Goal: Task Accomplishment & Management: Manage account settings

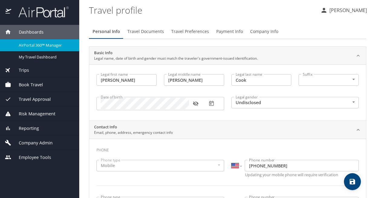
select select "US"
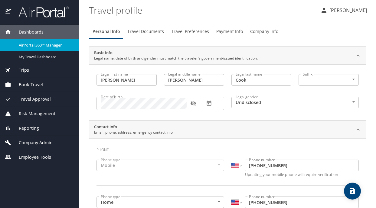
click at [28, 86] on span "Book Travel" at bounding box center [27, 84] width 32 height 7
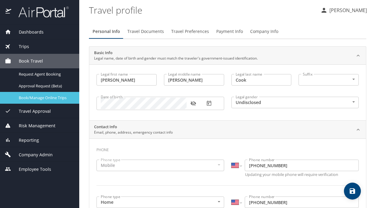
click at [33, 99] on span "Book/Manage Online Trips" at bounding box center [45, 98] width 53 height 6
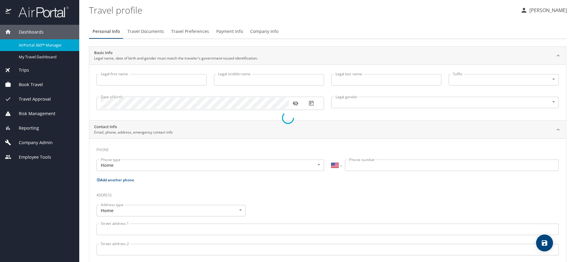
select select "US"
type input "[PERSON_NAME]"
type input "Cook"
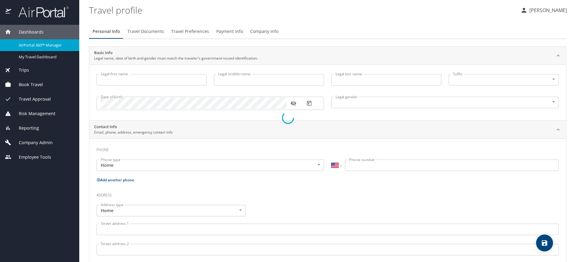
type input "Undisclosed"
type input "[PERSON_NAME]"
type input "Cook"
type input "[PHONE_NUMBER]"
type input "[PERSON_NAME][EMAIL_ADDRESS][DOMAIN_NAME]"
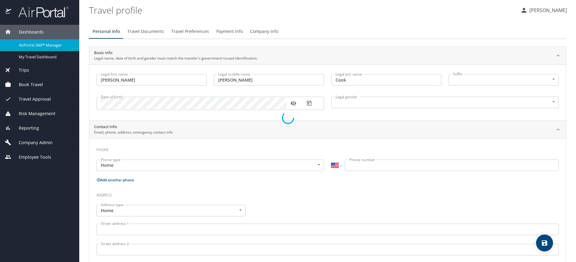
select select "US"
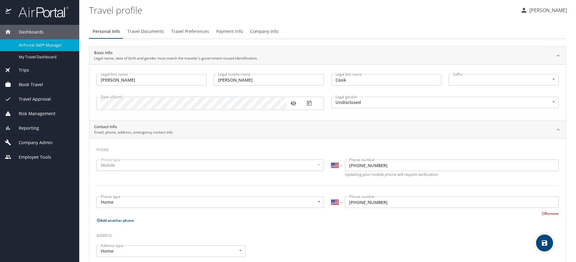
click at [42, 142] on span "Company Admin" at bounding box center [31, 142] width 41 height 7
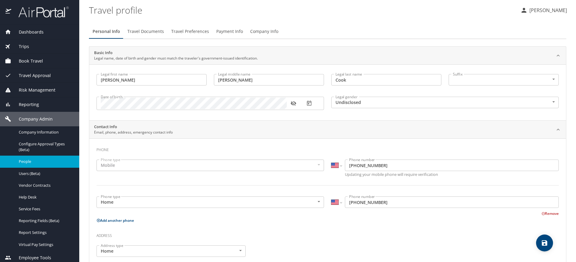
click at [35, 162] on span "People" at bounding box center [45, 162] width 53 height 6
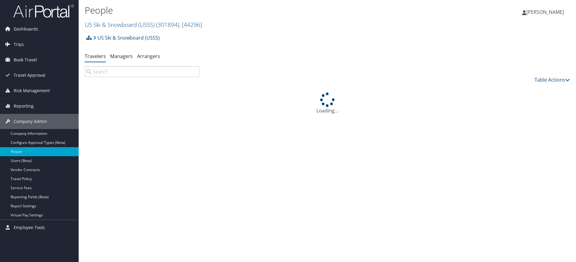
click at [146, 74] on input "search" at bounding box center [142, 71] width 115 height 11
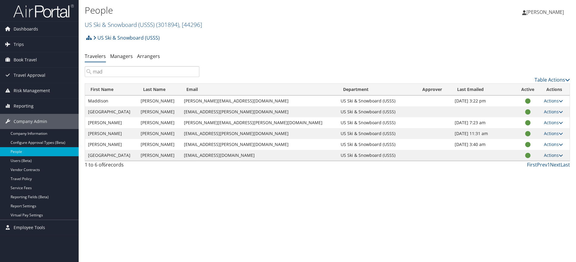
type input "mad"
click at [556, 156] on link "Actions" at bounding box center [553, 155] width 19 height 6
click at [526, 159] on link "User Settings" at bounding box center [530, 164] width 56 height 10
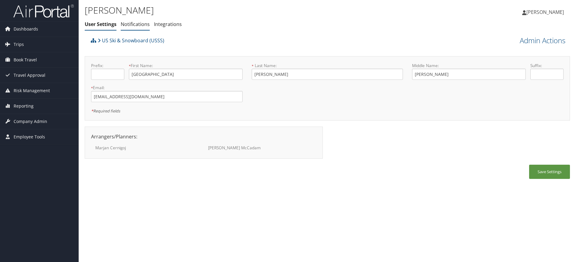
click at [136, 24] on link "Notifications" at bounding box center [135, 24] width 29 height 7
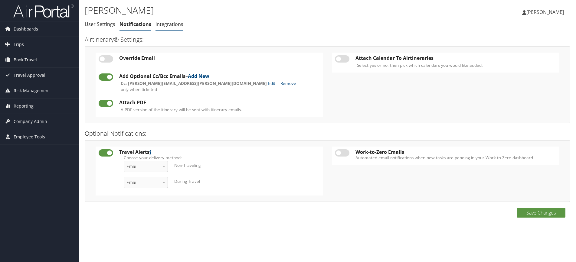
click at [167, 24] on link "Integrations" at bounding box center [169, 24] width 28 height 7
click at [268, 82] on link "Edit" at bounding box center [271, 83] width 7 height 6
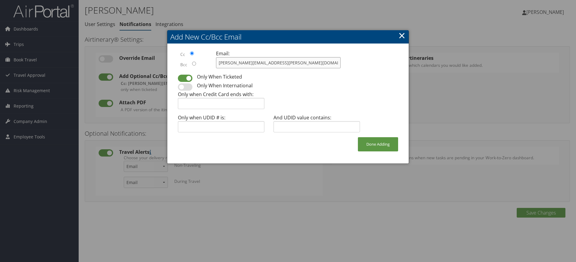
drag, startPoint x: 304, startPoint y: 64, endPoint x: 212, endPoint y: 60, distance: 91.4
click at [212, 60] on div "Email: [PERSON_NAME][EMAIL_ADDRESS][PERSON_NAME][DOMAIN_NAME]" at bounding box center [278, 61] width 134 height 23
type input "jennifer.cook@usskiandsnowboard.org"
click at [378, 140] on button "Done Adding" at bounding box center [378, 144] width 40 height 14
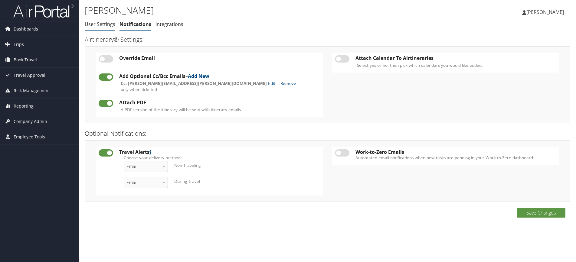
click at [103, 25] on link "User Settings" at bounding box center [100, 24] width 31 height 7
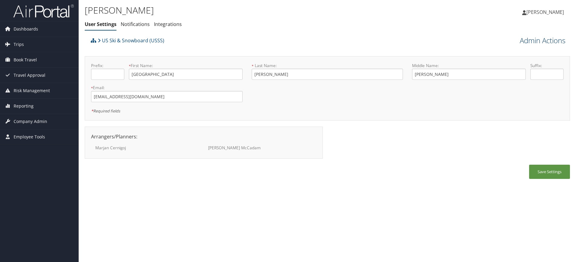
click at [541, 43] on link "Admin Actions" at bounding box center [543, 40] width 46 height 10
click at [506, 63] on link "Reset User's Password" at bounding box center [525, 62] width 80 height 10
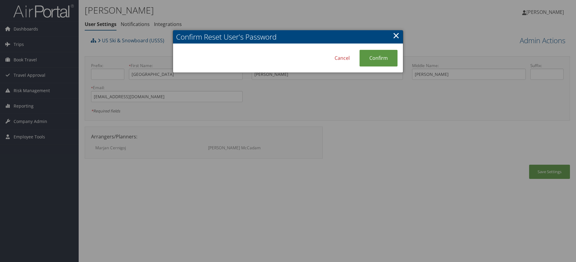
click at [288, 58] on div "Confirm Reset User's Password Cancel Confirm ×" at bounding box center [288, 51] width 230 height 43
click at [388, 60] on link "Confirm" at bounding box center [378, 58] width 38 height 17
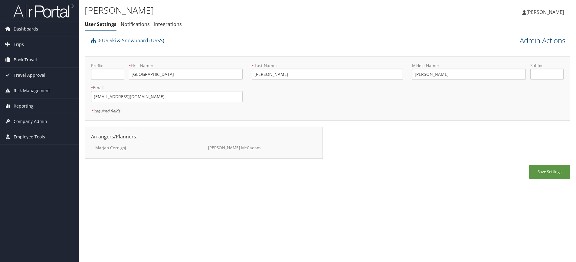
click at [527, 37] on link "Admin Actions" at bounding box center [543, 40] width 46 height 10
click at [524, 54] on link "View Profile" at bounding box center [525, 52] width 80 height 10
drag, startPoint x: 157, startPoint y: 95, endPoint x: 87, endPoint y: 92, distance: 69.6
click at [87, 92] on div "* Email: [EMAIL_ADDRESS][DOMAIN_NAME] This field is required" at bounding box center [167, 96] width 161 height 22
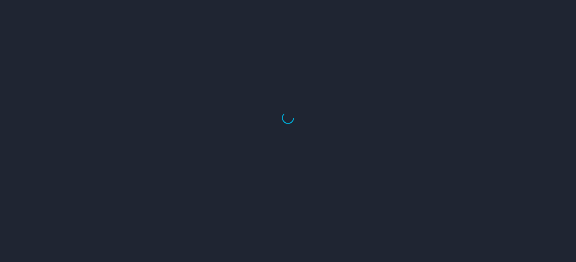
select select "US"
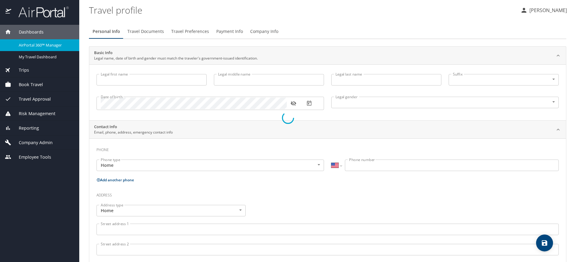
type input "Madison"
type input "Stowe"
type input "Whitaker"
type input "Female"
select select "US"
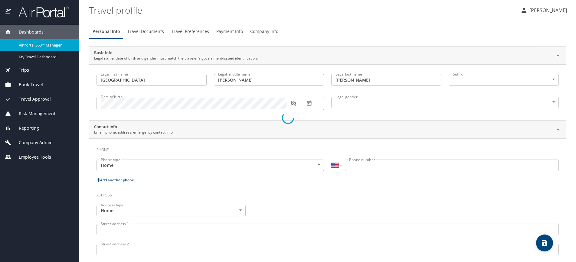
select select "US"
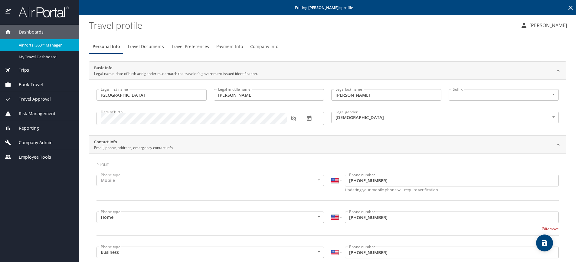
click at [154, 50] on span "Travel Documents" at bounding box center [145, 47] width 37 height 8
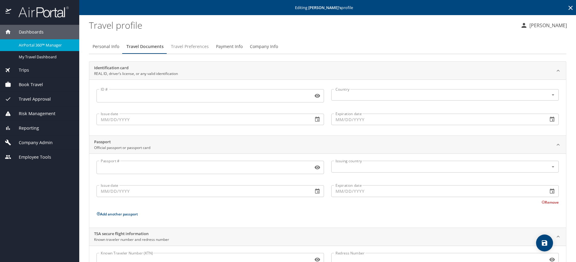
click at [191, 44] on span "Travel Preferences" at bounding box center [190, 47] width 38 height 8
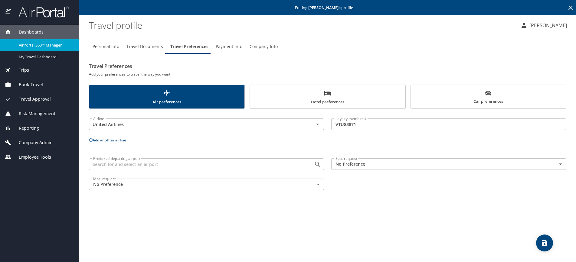
click at [225, 48] on span "Payment Info" at bounding box center [229, 47] width 27 height 8
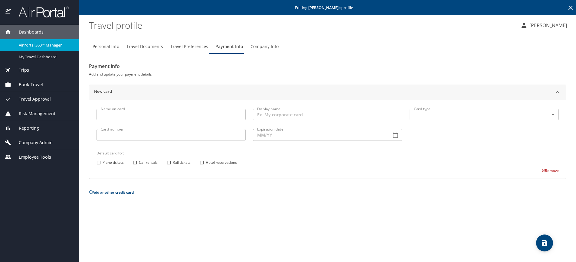
click at [264, 48] on span "Company Info" at bounding box center [264, 47] width 28 height 8
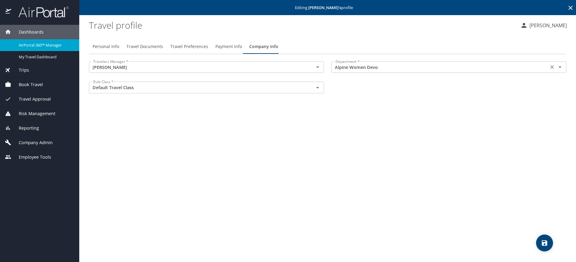
click at [348, 70] on input "Alpine Women Devo" at bounding box center [440, 67] width 214 height 8
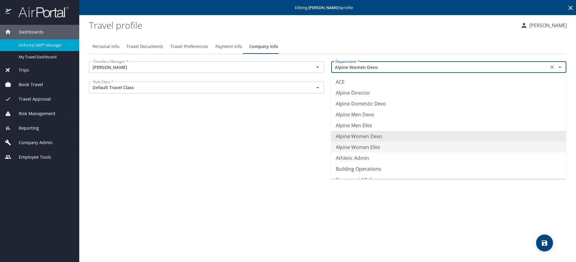
drag, startPoint x: 420, startPoint y: 147, endPoint x: 405, endPoint y: 137, distance: 17.9
click at [420, 146] on li "Alpine Women Elite" at bounding box center [448, 147] width 235 height 11
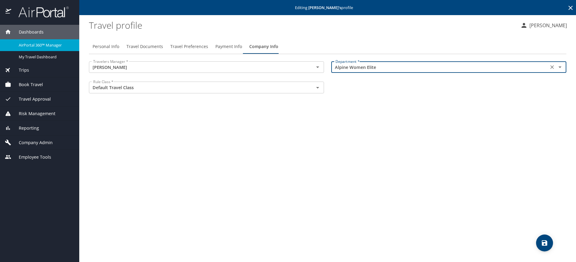
click at [392, 67] on input "Alpine Women Elite" at bounding box center [440, 67] width 214 height 8
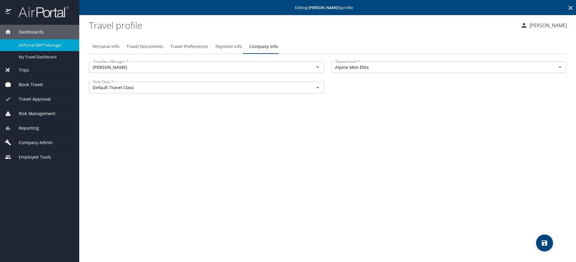
click at [290, 124] on div "Personal Info Travel Documents Travel Preferences Payment Info Company Info Tra…" at bounding box center [327, 148] width 477 height 228
click at [367, 61] on div "Alpine Men Elite Department *" at bounding box center [448, 66] width 235 height 11
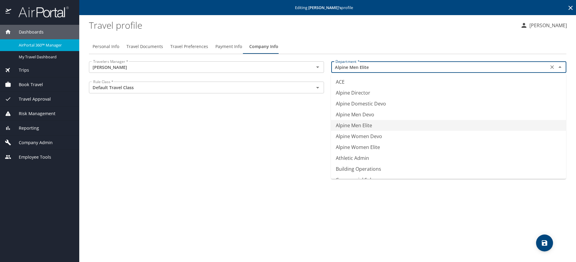
click at [378, 66] on input "Alpine Men Elite" at bounding box center [440, 67] width 214 height 8
click at [397, 147] on li "Alpine Women Elite" at bounding box center [448, 147] width 235 height 11
type input "Alpine Women Elite"
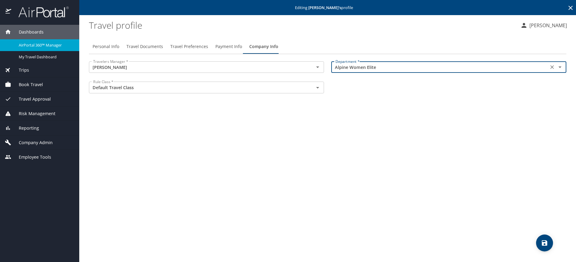
drag, startPoint x: 520, startPoint y: 202, endPoint x: 570, endPoint y: 233, distance: 59.3
click at [534, 209] on div "Personal Info Travel Documents Travel Preferences Payment Info Company Info Tra…" at bounding box center [327, 148] width 477 height 228
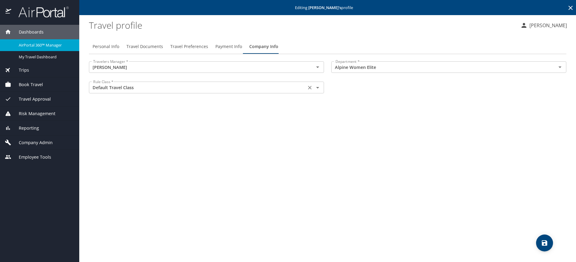
click at [309, 90] on icon "Clear" at bounding box center [310, 88] width 6 height 6
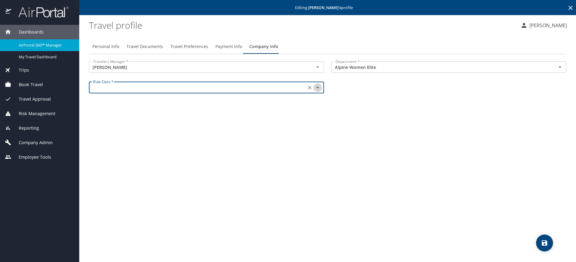
click at [316, 87] on icon "Open" at bounding box center [317, 87] width 7 height 7
click at [286, 101] on li "Default Travel Class" at bounding box center [206, 102] width 235 height 11
type input "Default Travel Class"
click at [458, 134] on div "Personal Info Travel Documents Travel Preferences Payment Info Company Info Tra…" at bounding box center [327, 148] width 477 height 228
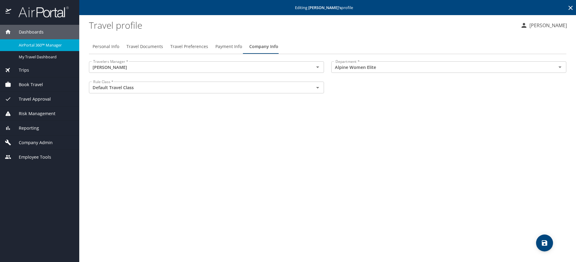
click at [542, 243] on icon "save" at bounding box center [544, 242] width 5 height 5
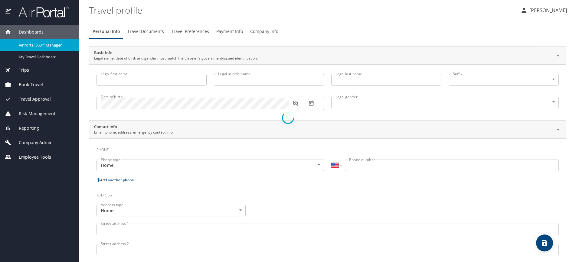
select select "US"
type input "[PERSON_NAME]"
type input "Cook"
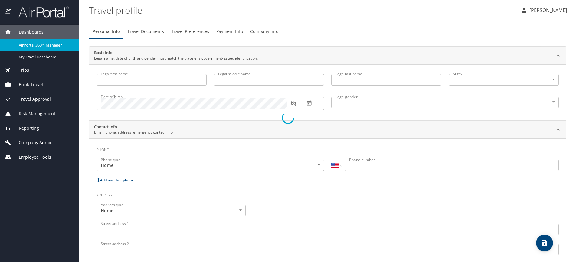
type input "Undisclosed"
type input "[PERSON_NAME]"
type input "Cook"
type input "[PHONE_NUMBER]"
type input "[PERSON_NAME][EMAIL_ADDRESS][DOMAIN_NAME]"
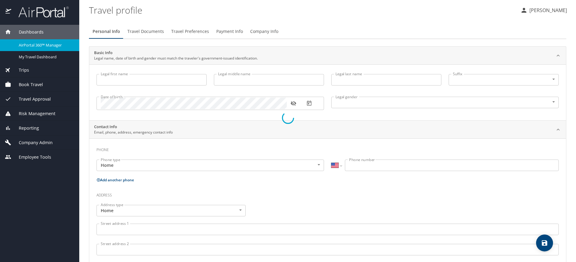
select select "US"
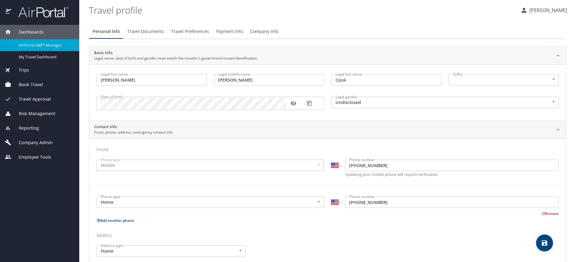
click at [43, 139] on span "Company Admin" at bounding box center [31, 142] width 41 height 7
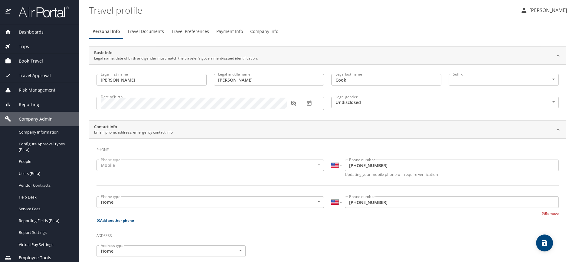
click at [40, 62] on span "Book Travel" at bounding box center [27, 61] width 32 height 7
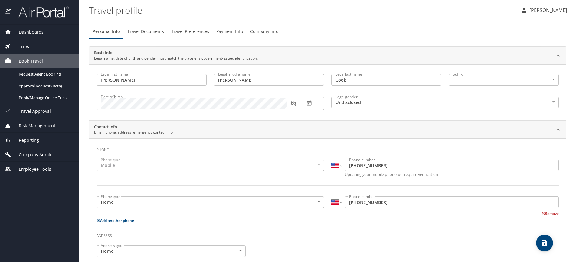
click at [41, 104] on div "Travel Approval" at bounding box center [39, 111] width 79 height 15
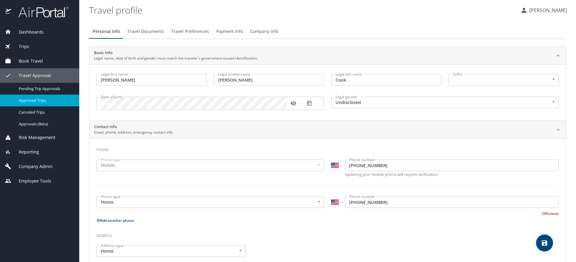
click at [41, 101] on span "Approved Trips" at bounding box center [45, 101] width 53 height 6
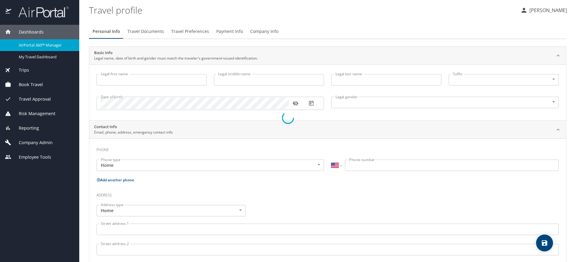
select select "US"
type input "[PERSON_NAME]"
type input "Cook"
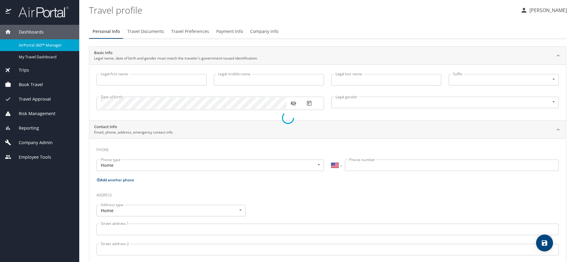
type input "Undisclosed"
type input "[PERSON_NAME]"
type input "Cook"
type input "[PHONE_NUMBER]"
type input "[PERSON_NAME][EMAIL_ADDRESS][DOMAIN_NAME]"
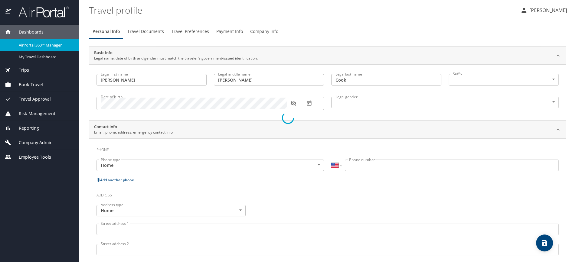
select select "US"
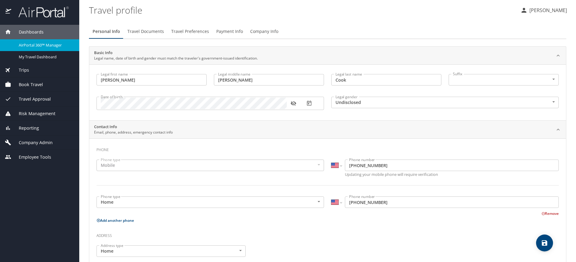
click at [38, 80] on div "Book Travel" at bounding box center [39, 84] width 79 height 15
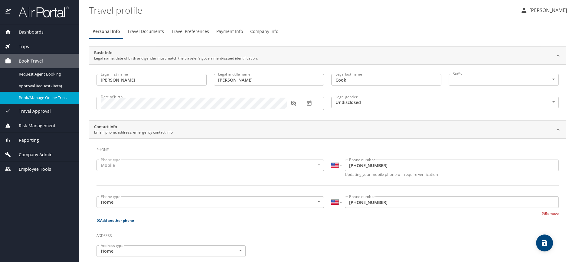
click at [44, 99] on span "Book/Manage Online Trips" at bounding box center [45, 98] width 53 height 6
click at [48, 98] on span "Book/Manage Online Trips" at bounding box center [45, 98] width 53 height 6
click at [37, 96] on span "Book/Manage Online Trips" at bounding box center [45, 98] width 53 height 6
